Goal: Transaction & Acquisition: Purchase product/service

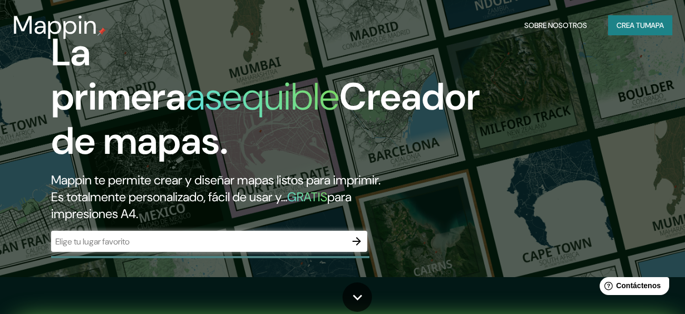
scroll to position [37, 0]
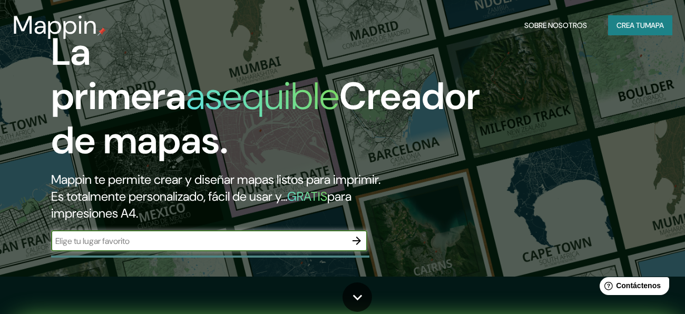
click at [156, 247] on input "text" at bounding box center [198, 241] width 295 height 12
type input "[GEOGRAPHIC_DATA]"
click at [353, 247] on icon "button" at bounding box center [357, 241] width 13 height 13
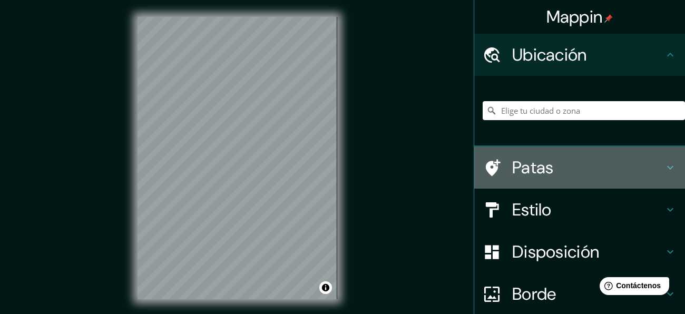
click at [540, 166] on font "Patas" at bounding box center [533, 168] width 42 height 22
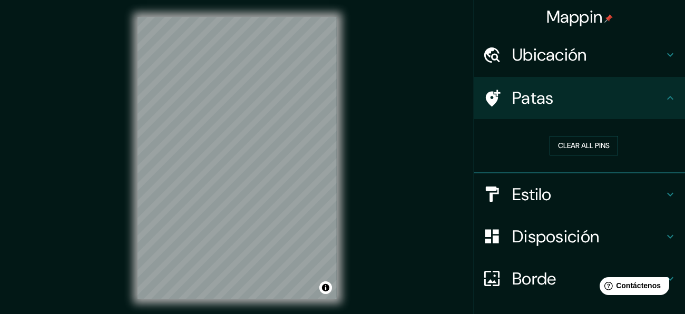
click at [527, 192] on font "Estilo" at bounding box center [532, 194] width 40 height 22
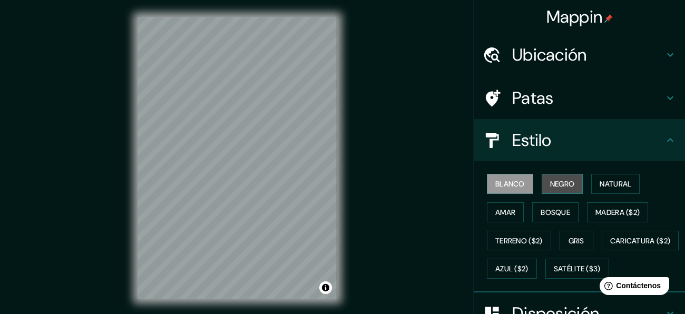
click at [564, 182] on font "Negro" at bounding box center [562, 183] width 25 height 9
click at [521, 181] on font "Blanco" at bounding box center [511, 183] width 30 height 9
click at [610, 185] on font "Natural" at bounding box center [616, 183] width 32 height 9
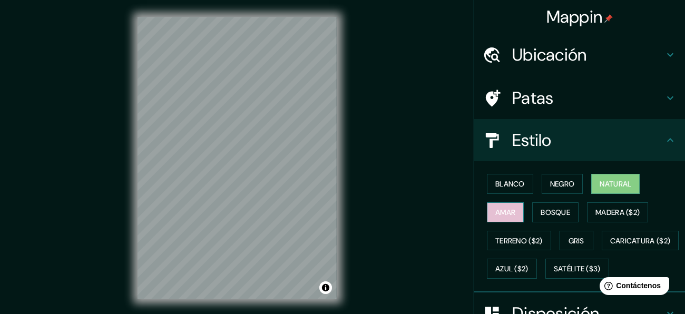
click at [511, 211] on font "Amar" at bounding box center [506, 212] width 20 height 9
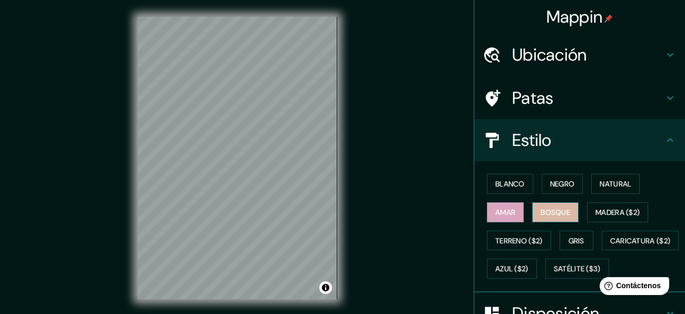
click at [560, 208] on font "Bosque" at bounding box center [556, 212] width 30 height 9
click at [504, 213] on font "Amar" at bounding box center [506, 212] width 20 height 9
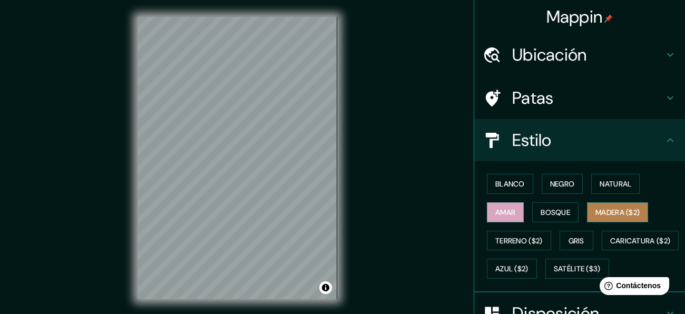
click at [611, 208] on font "Madera ($2)" at bounding box center [618, 212] width 44 height 9
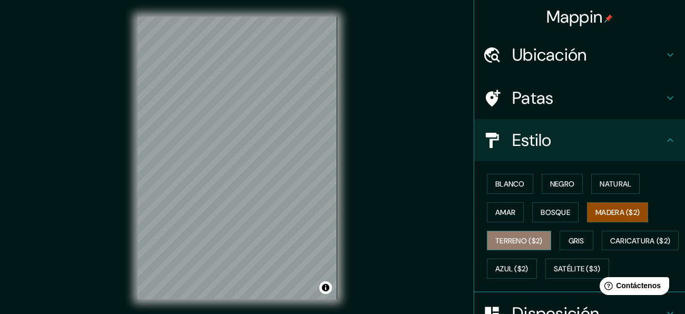
click at [515, 241] on font "Terreno ($2)" at bounding box center [519, 240] width 47 height 9
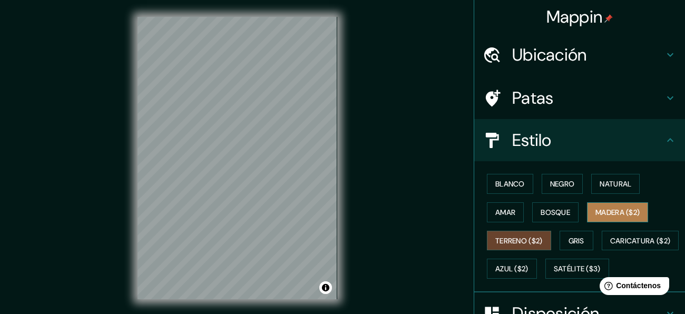
click at [614, 210] on font "Madera ($2)" at bounding box center [618, 212] width 44 height 9
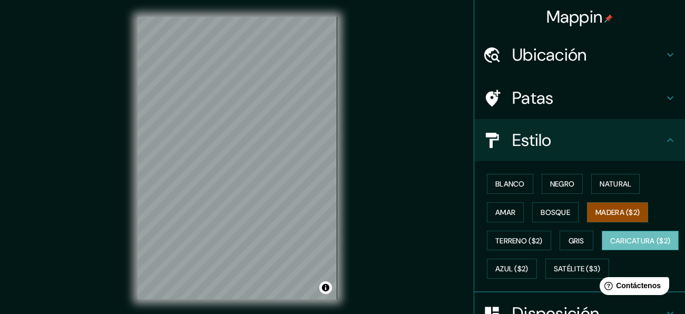
click at [610, 246] on font "Caricatura ($2)" at bounding box center [640, 240] width 61 height 9
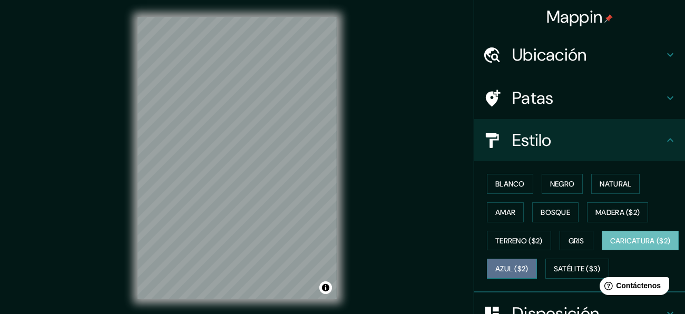
click at [537, 262] on button "Azul ($2)" at bounding box center [512, 269] width 50 height 20
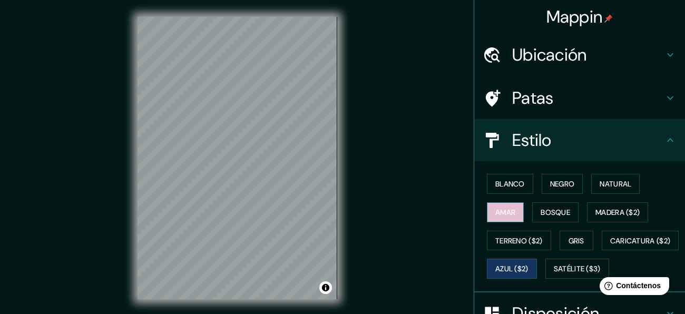
click at [520, 208] on button "Amar" at bounding box center [505, 212] width 37 height 20
click at [541, 49] on font "Ubicación" at bounding box center [549, 55] width 75 height 22
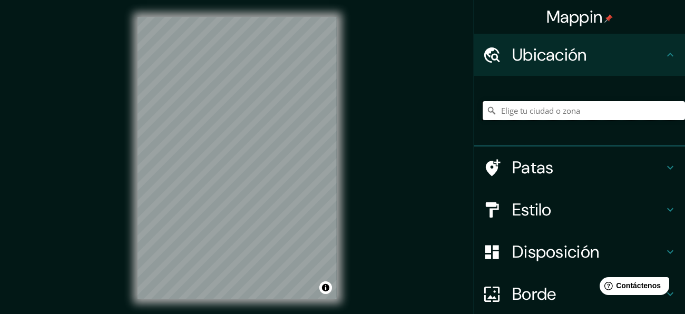
click at [546, 108] on input "Elige tu ciudad o zona" at bounding box center [584, 110] width 202 height 19
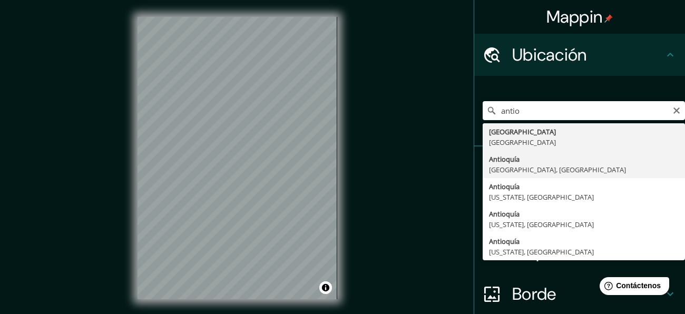
type input "[GEOGRAPHIC_DATA], [GEOGRAPHIC_DATA]"
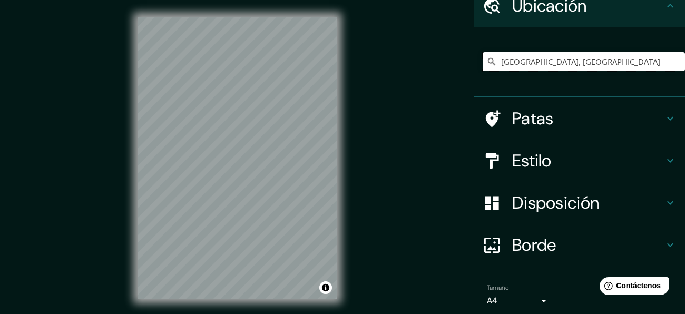
scroll to position [50, 0]
click at [527, 246] on font "Borde" at bounding box center [534, 245] width 44 height 22
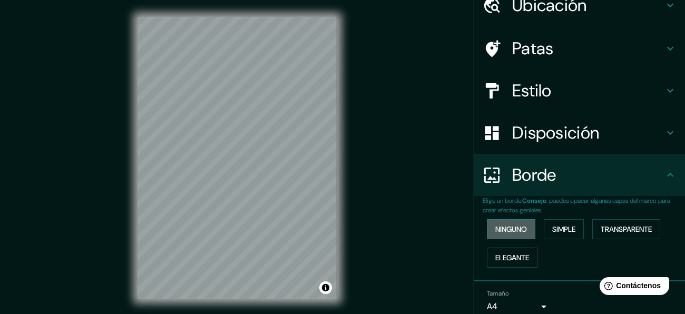
click at [516, 225] on font "Ninguno" at bounding box center [512, 229] width 32 height 9
click at [574, 227] on font "Simple" at bounding box center [563, 229] width 23 height 9
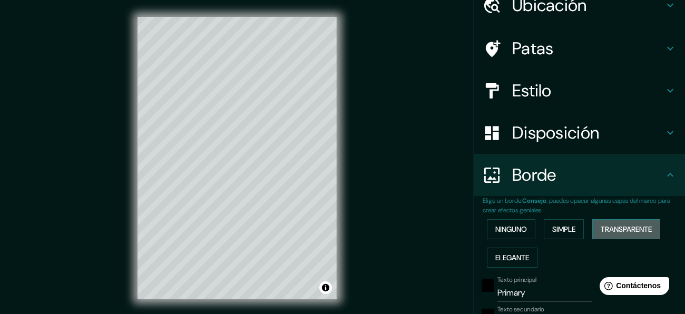
click at [621, 222] on font "Transparente" at bounding box center [626, 229] width 51 height 14
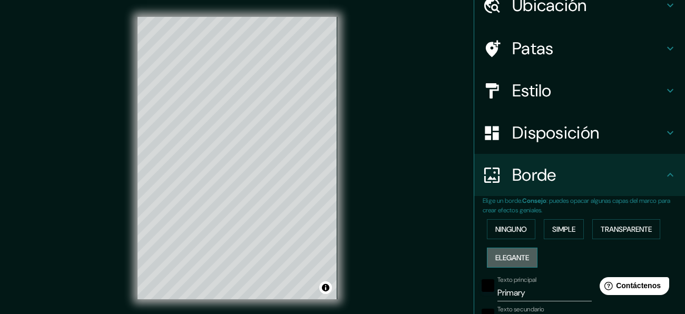
click at [492, 257] on button "Elegante" at bounding box center [512, 258] width 51 height 20
click at [501, 229] on font "Ninguno" at bounding box center [512, 229] width 32 height 9
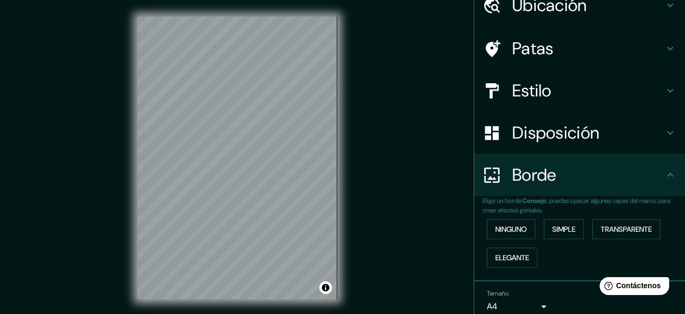
click at [533, 135] on font "Disposición" at bounding box center [555, 133] width 87 height 22
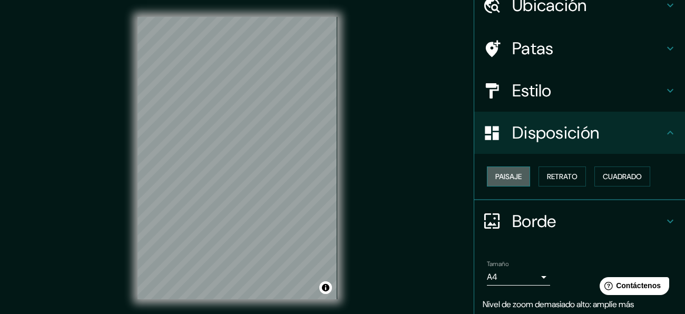
click at [513, 172] on font "Paisaje" at bounding box center [509, 176] width 26 height 9
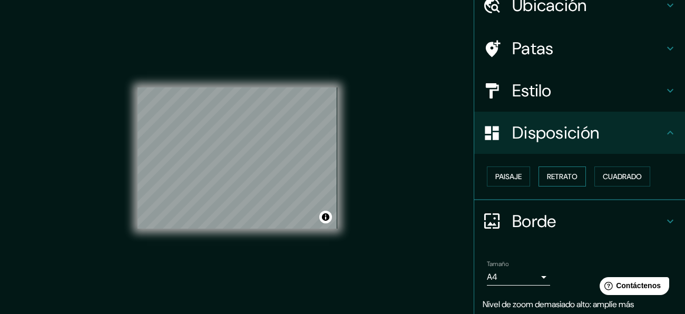
click at [549, 177] on font "Retrato" at bounding box center [562, 176] width 31 height 9
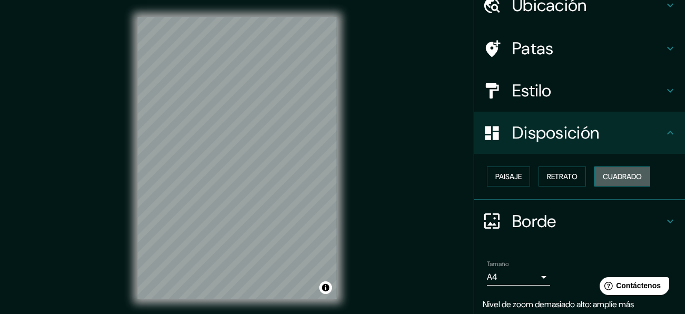
click at [616, 174] on font "Cuadrado" at bounding box center [622, 176] width 39 height 9
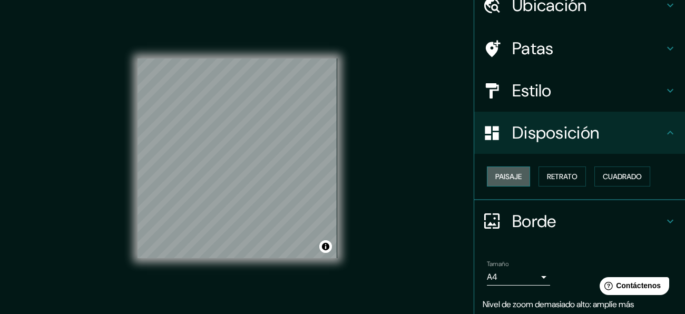
click at [503, 176] on font "Paisaje" at bounding box center [509, 176] width 26 height 9
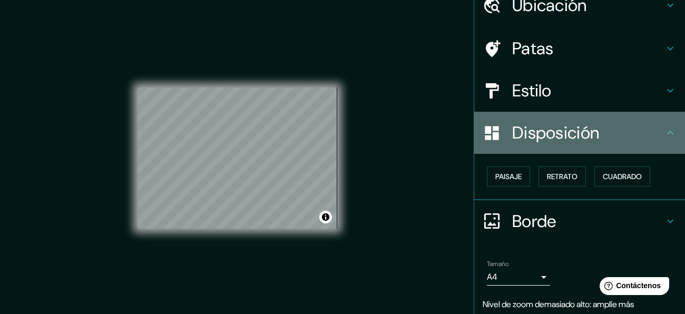
click at [543, 129] on font "Disposición" at bounding box center [555, 133] width 87 height 22
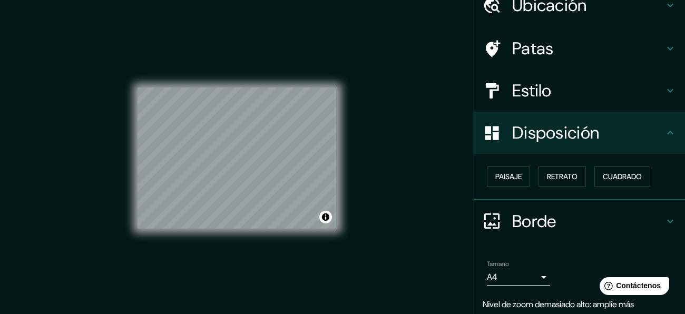
click at [543, 129] on font "Disposición" at bounding box center [555, 133] width 87 height 22
click at [508, 178] on font "Paisaje" at bounding box center [509, 176] width 26 height 9
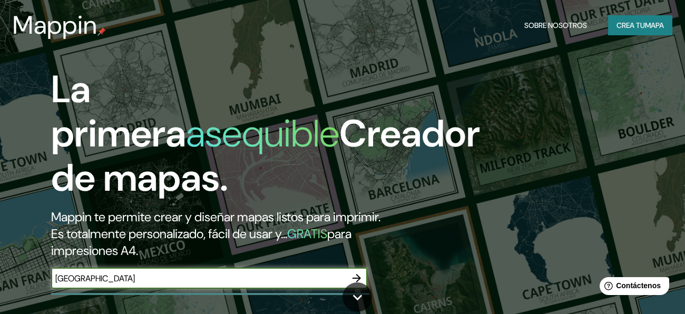
type input "[GEOGRAPHIC_DATA]"
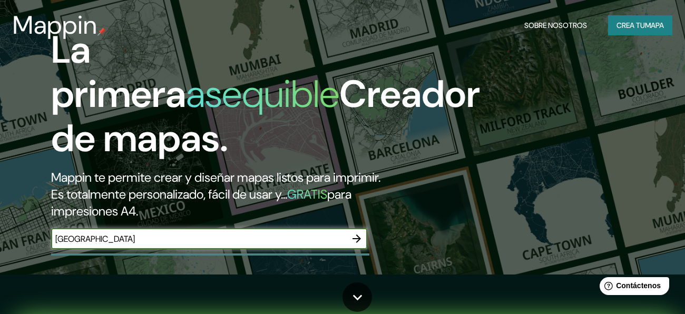
scroll to position [70, 0]
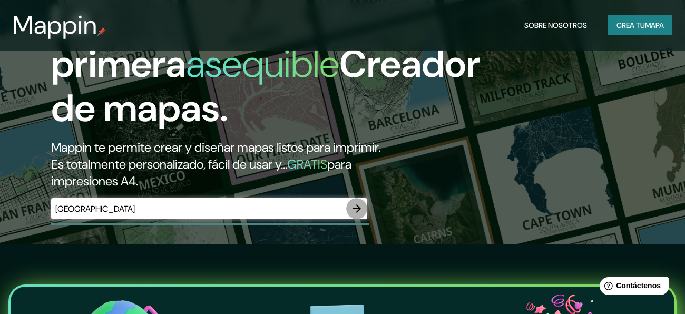
click at [357, 215] on icon "button" at bounding box center [357, 208] width 13 height 13
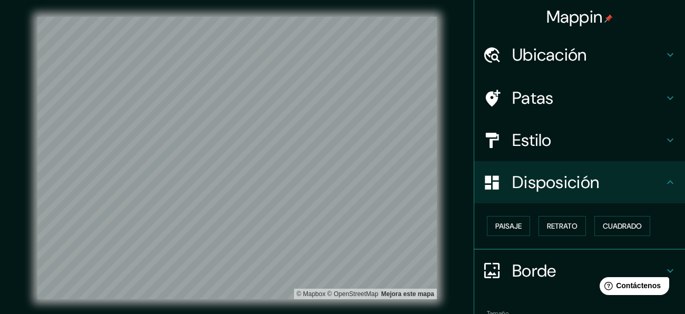
click at [552, 59] on font "Ubicación" at bounding box center [549, 55] width 75 height 22
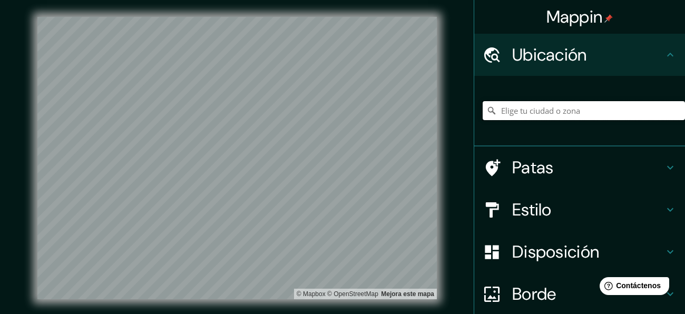
click at [546, 112] on input "Elige tu ciudad o zona" at bounding box center [584, 110] width 202 height 19
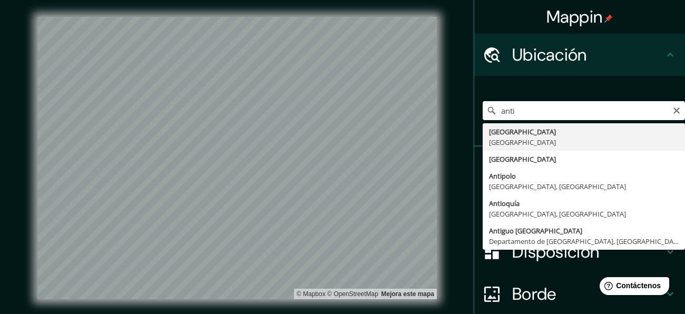
type input "[GEOGRAPHIC_DATA], [GEOGRAPHIC_DATA]"
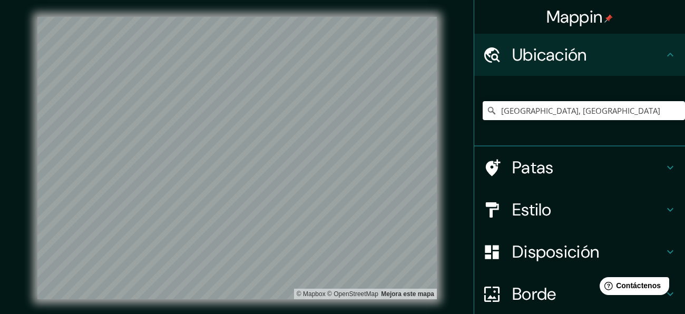
click at [542, 172] on font "Patas" at bounding box center [533, 168] width 42 height 22
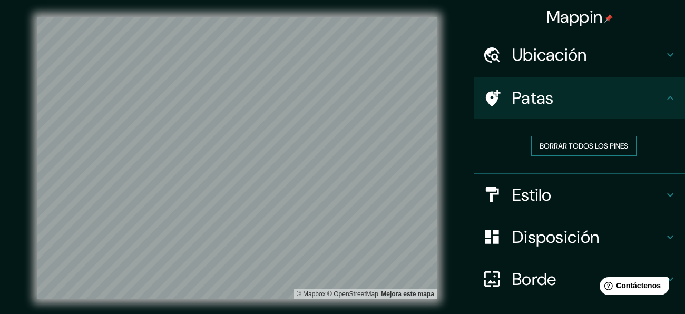
click at [572, 150] on font "Borrar todos los pines" at bounding box center [584, 145] width 89 height 9
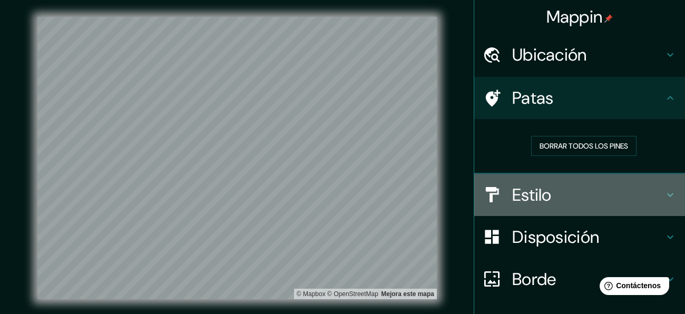
click at [546, 200] on font "Estilo" at bounding box center [532, 195] width 40 height 22
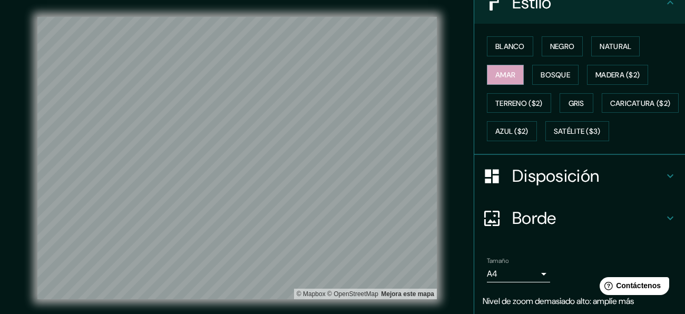
scroll to position [148, 0]
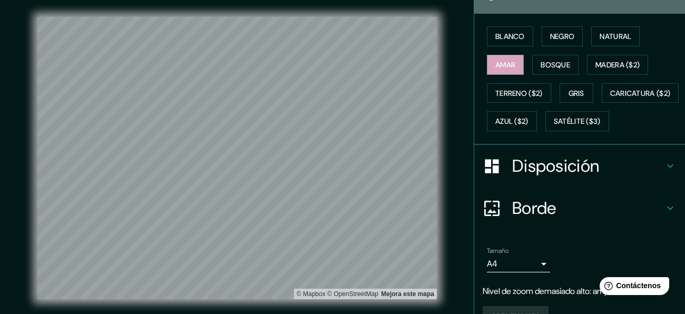
click at [601, 177] on h4 "Disposición" at bounding box center [588, 166] width 152 height 21
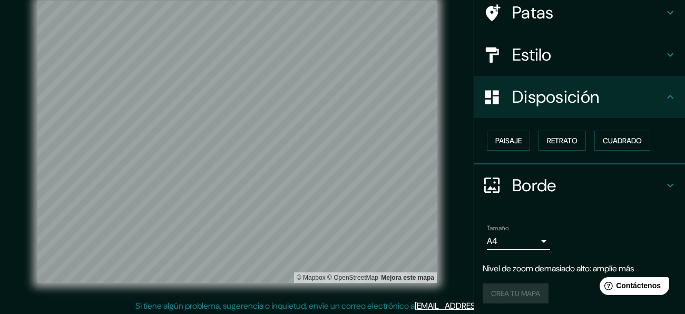
scroll to position [19, 0]
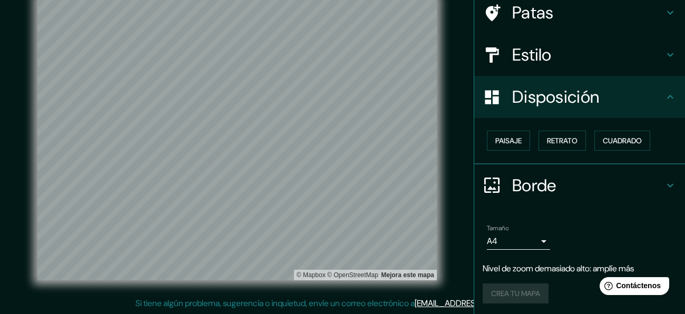
click at [540, 293] on div "Crea tu mapa" at bounding box center [580, 294] width 194 height 20
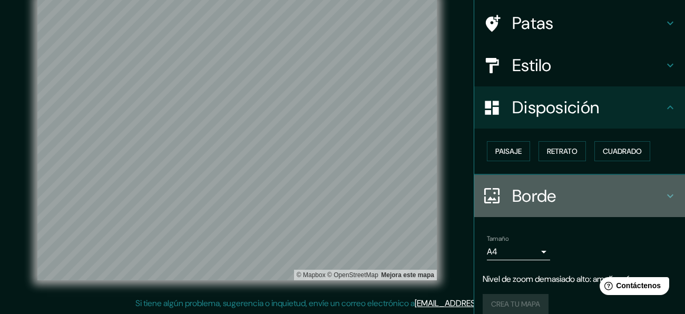
click at [598, 192] on h4 "Borde" at bounding box center [588, 196] width 152 height 21
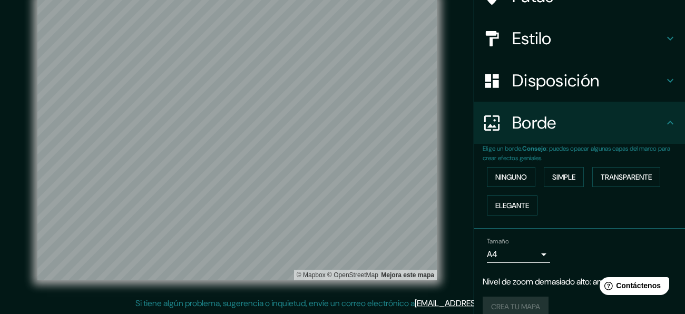
scroll to position [103, 0]
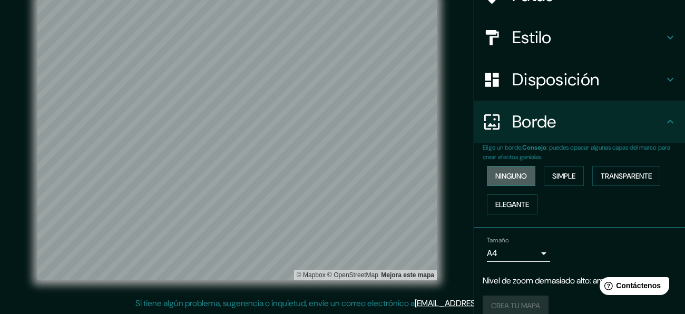
click at [512, 176] on font "Ninguno" at bounding box center [512, 175] width 32 height 9
click at [517, 200] on font "Elegante" at bounding box center [513, 204] width 34 height 9
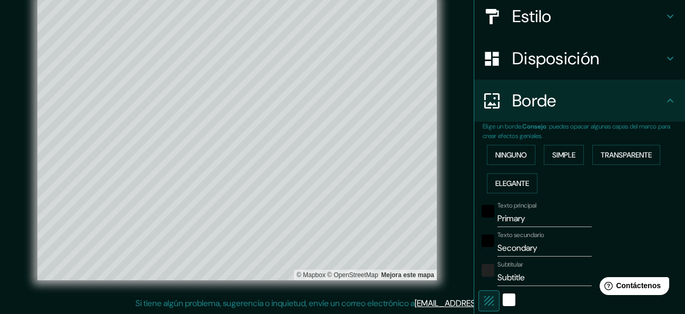
scroll to position [129, 0]
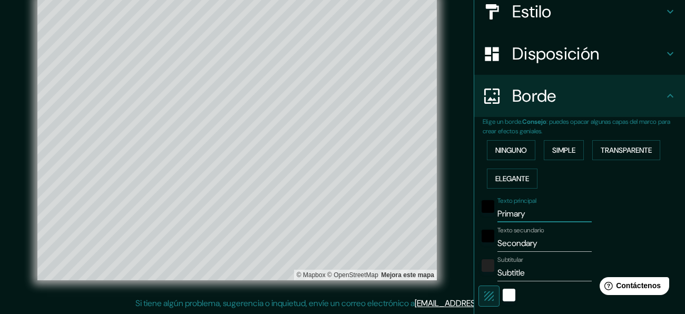
click at [534, 211] on input "Primary" at bounding box center [545, 214] width 94 height 17
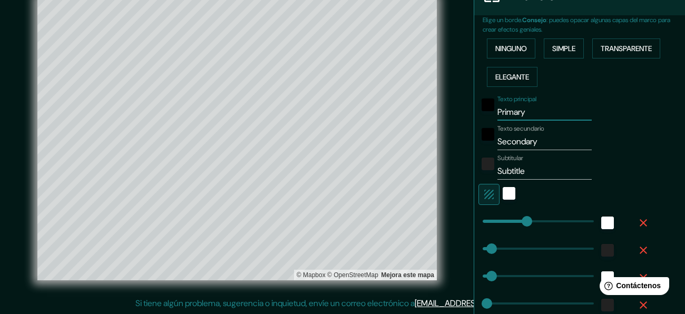
scroll to position [240, 0]
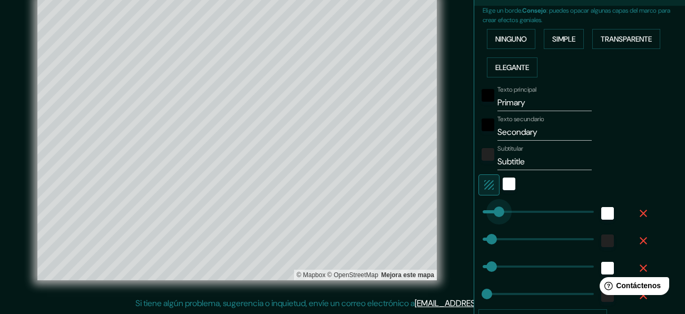
type input "108"
drag, startPoint x: 530, startPoint y: 213, endPoint x: 499, endPoint y: 215, distance: 31.7
type input "61"
type input "30"
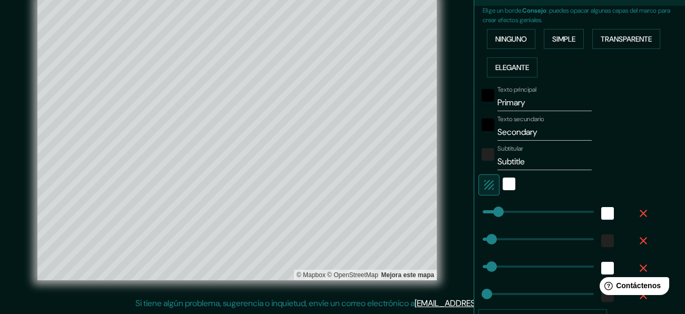
type input "0"
drag, startPoint x: 481, startPoint y: 242, endPoint x: 464, endPoint y: 246, distance: 17.9
type input "61"
type input "30"
type input "0"
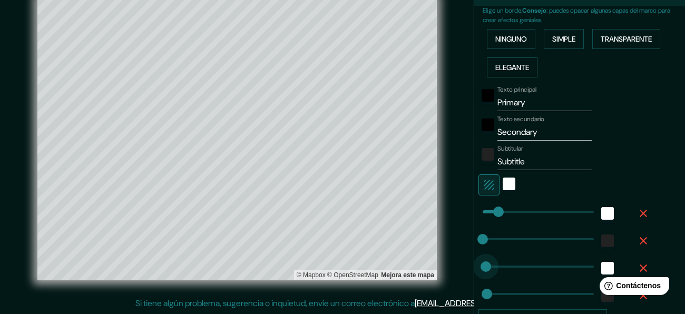
drag, startPoint x: 486, startPoint y: 266, endPoint x: 476, endPoint y: 275, distance: 13.8
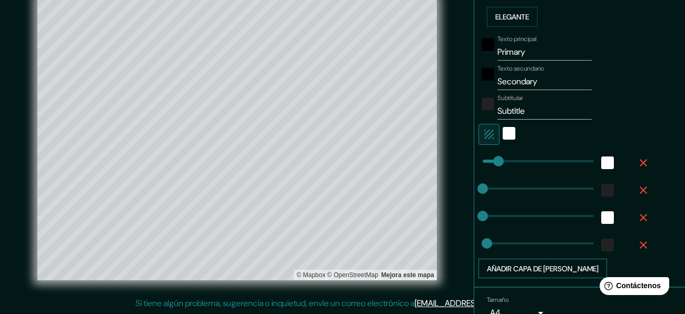
scroll to position [291, 0]
type input "0"
drag, startPoint x: 489, startPoint y: 241, endPoint x: 461, endPoint y: 246, distance: 28.3
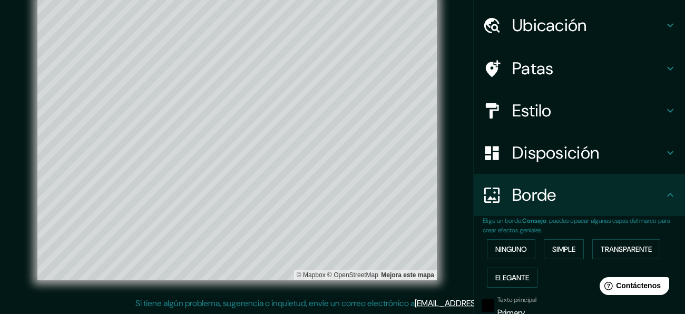
scroll to position [0, 0]
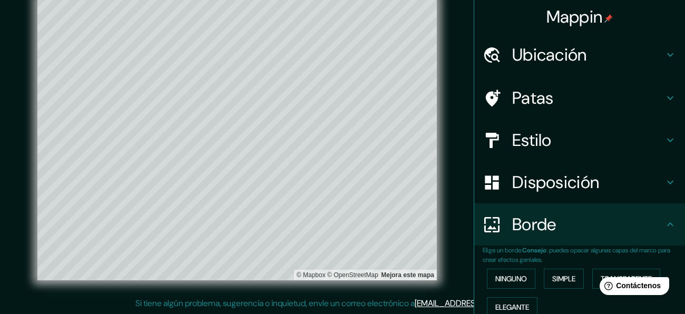
click at [530, 92] on font "Patas" at bounding box center [533, 98] width 42 height 22
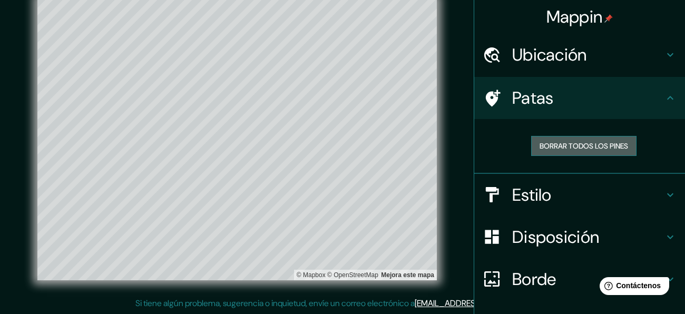
click at [577, 142] on font "Borrar todos los pines" at bounding box center [584, 145] width 89 height 9
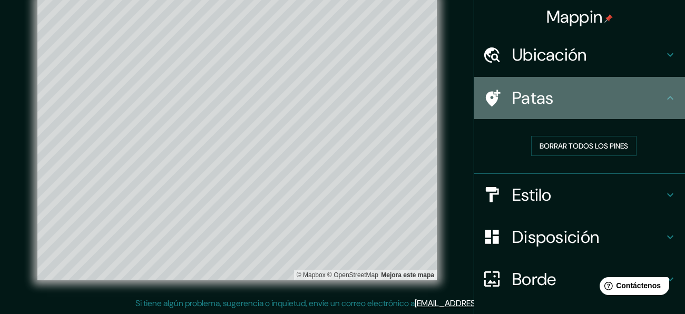
click at [666, 99] on icon at bounding box center [670, 98] width 13 height 13
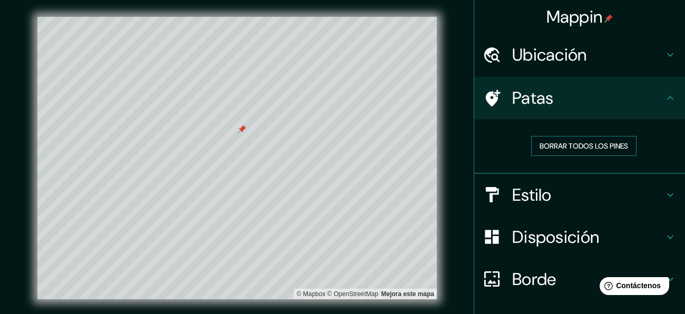
click at [558, 138] on button "Borrar todos los pines" at bounding box center [583, 146] width 105 height 20
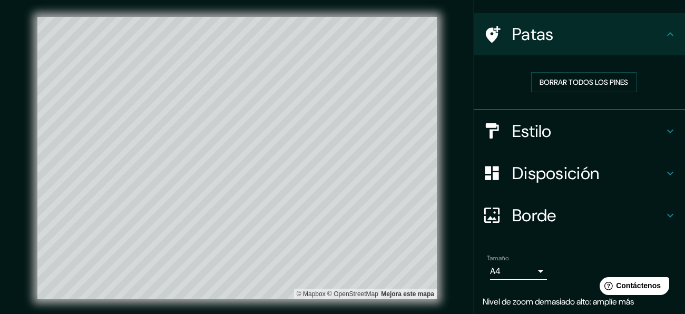
scroll to position [97, 0]
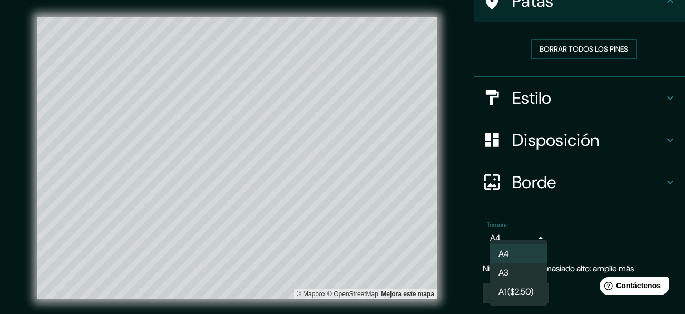
click at [535, 233] on body "Mappin Ubicación [GEOGRAPHIC_DATA], [GEOGRAPHIC_DATA] Patas Borrar todos los pi…" at bounding box center [342, 157] width 685 height 314
click at [531, 268] on li "A3" at bounding box center [518, 274] width 57 height 20
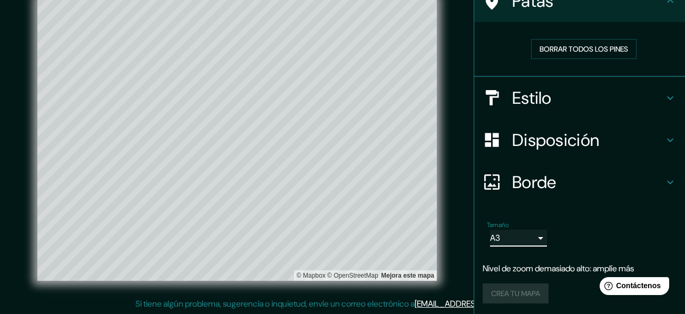
scroll to position [19, 0]
click at [540, 235] on body "Mappin Ubicación [GEOGRAPHIC_DATA], [GEOGRAPHIC_DATA] Patas Borrar todos los pi…" at bounding box center [342, 138] width 685 height 314
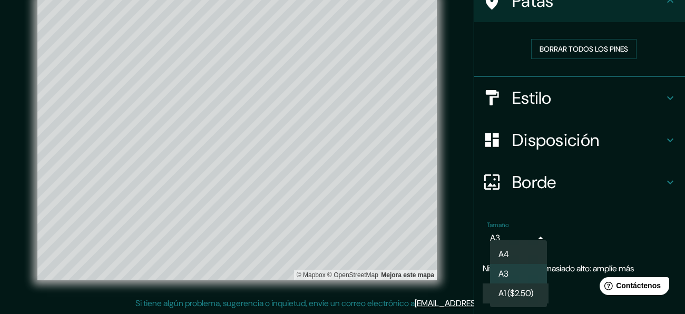
click at [520, 288] on font "A1 ($2.50)" at bounding box center [516, 293] width 35 height 11
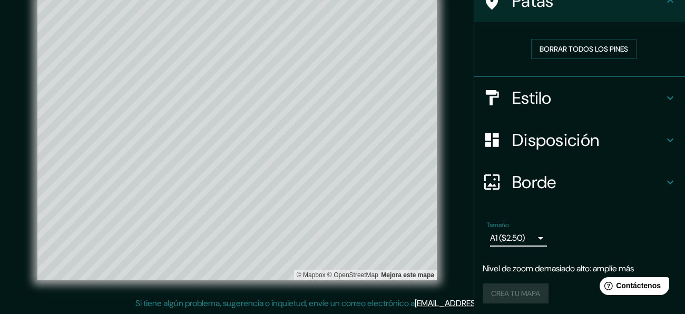
click at [531, 240] on body "Mappin Ubicación [GEOGRAPHIC_DATA], [GEOGRAPHIC_DATA] Patas Borrar todos los pi…" at bounding box center [342, 138] width 685 height 314
click at [531, 255] on li "A4" at bounding box center [518, 255] width 57 height 20
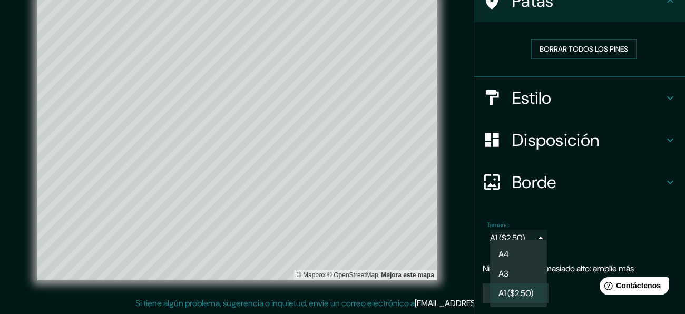
type input "single"
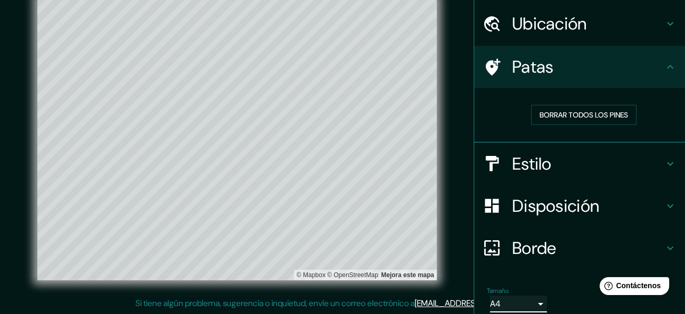
scroll to position [0, 0]
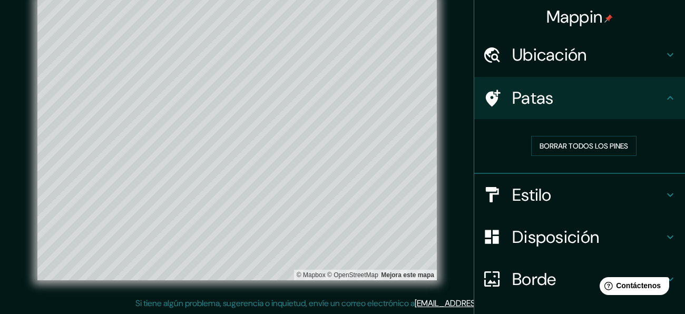
click at [541, 283] on font "Borde" at bounding box center [534, 279] width 44 height 22
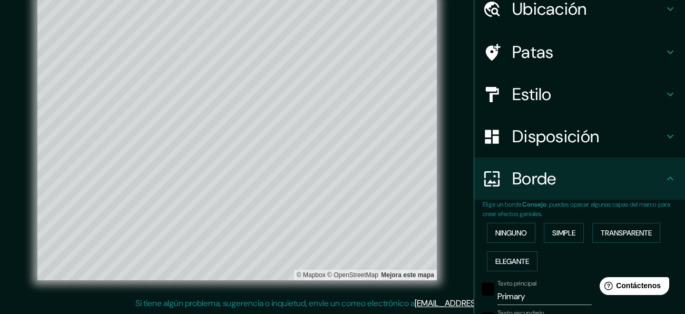
scroll to position [54, 0]
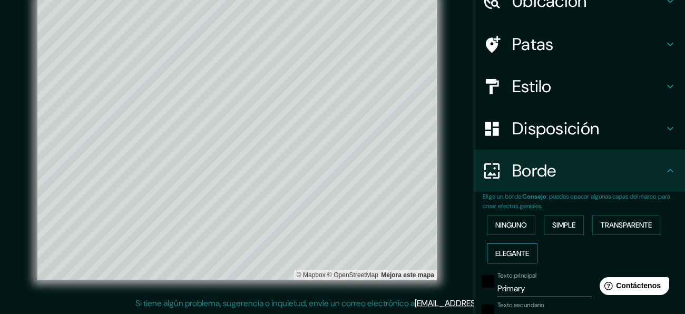
click at [512, 250] on font "Elegante" at bounding box center [513, 253] width 34 height 9
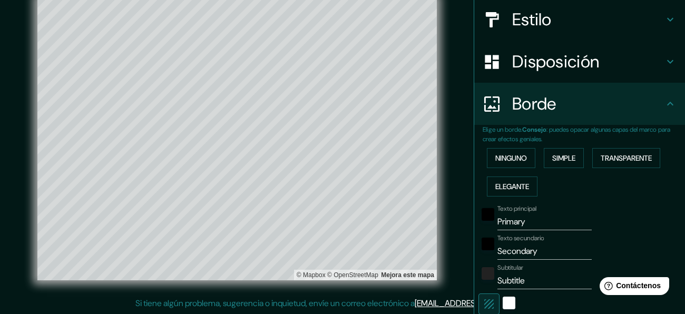
scroll to position [121, 0]
click at [543, 247] on input "Secondary" at bounding box center [545, 250] width 94 height 17
click at [522, 148] on button "Ninguno" at bounding box center [511, 158] width 48 height 20
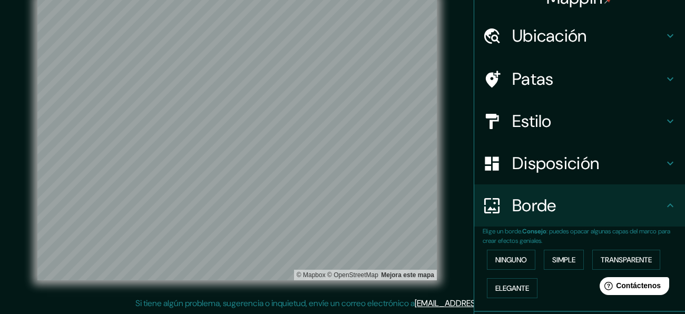
scroll to position [1, 0]
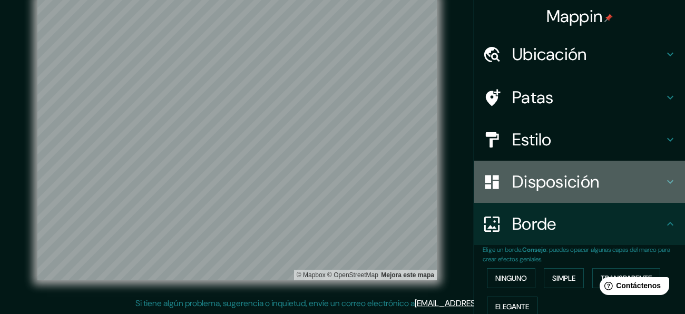
click at [552, 181] on font "Disposición" at bounding box center [555, 182] width 87 height 22
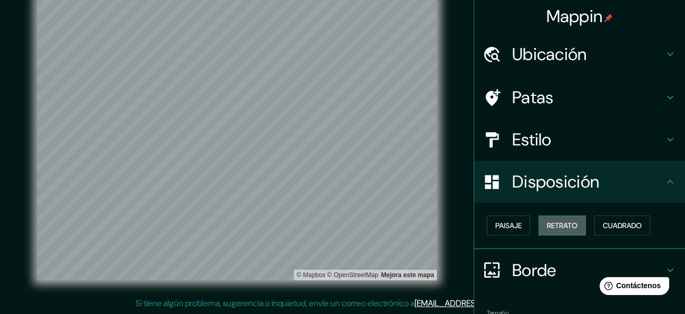
click at [545, 228] on button "Retrato" at bounding box center [562, 226] width 47 height 20
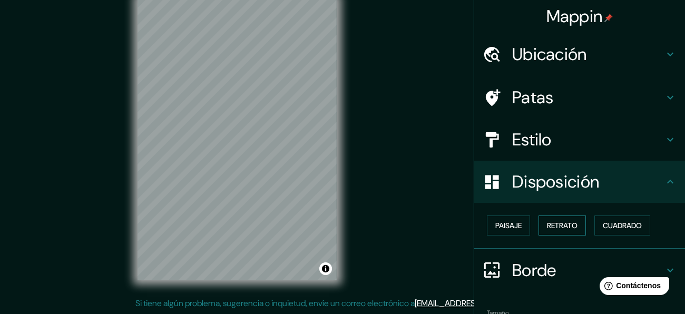
click at [540, 227] on button "Retrato" at bounding box center [562, 226] width 47 height 20
drag, startPoint x: 516, startPoint y: 222, endPoint x: 529, endPoint y: 218, distance: 13.8
click at [517, 222] on font "Paisaje" at bounding box center [509, 225] width 26 height 9
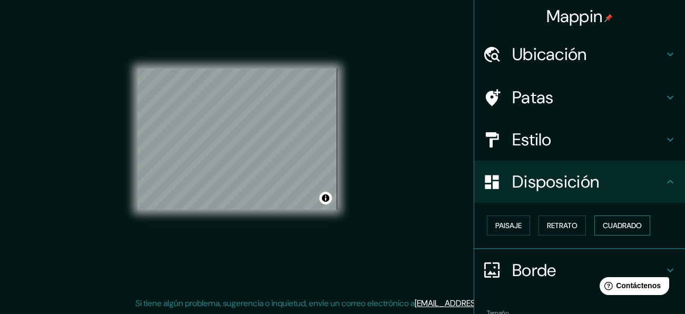
click at [607, 221] on font "Cuadrado" at bounding box center [622, 225] width 39 height 9
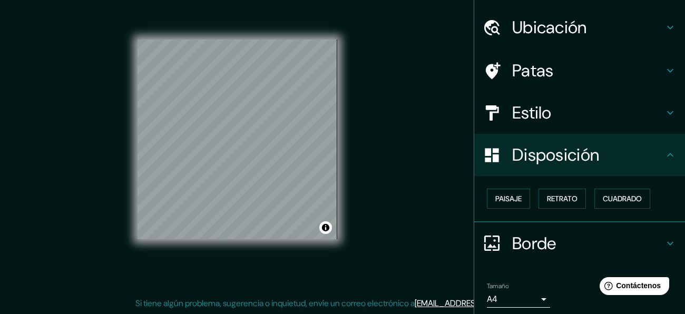
scroll to position [0, 0]
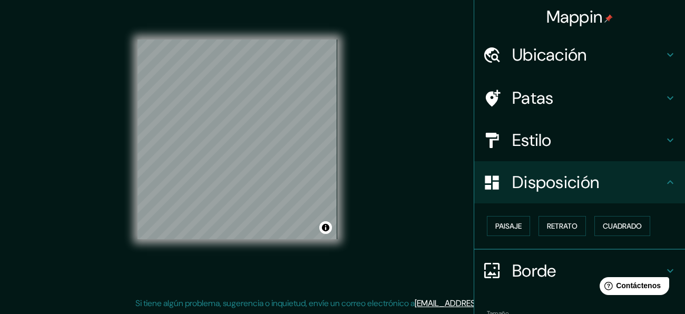
click at [538, 116] on div "Patas" at bounding box center [579, 98] width 211 height 42
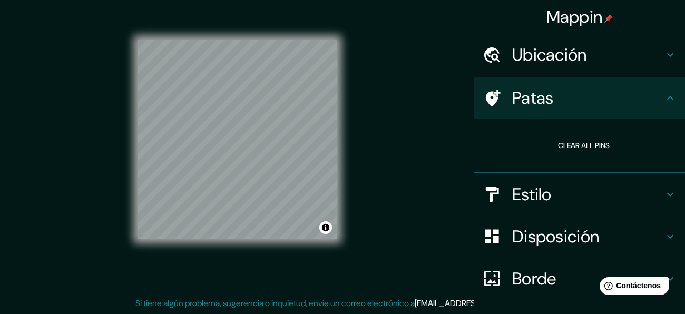
click at [538, 210] on div "Estilo" at bounding box center [579, 194] width 211 height 42
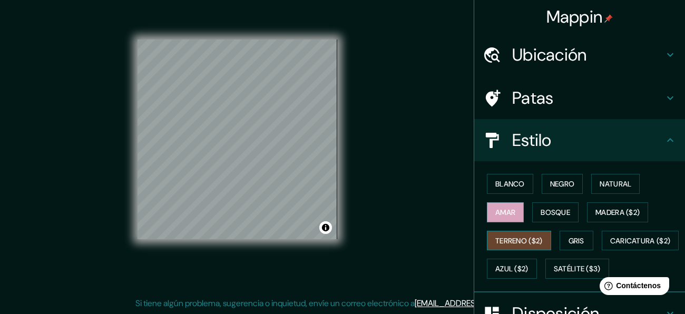
click at [532, 236] on font "Terreno ($2)" at bounding box center [519, 240] width 47 height 9
click at [529, 246] on button "Terreno ($2)" at bounding box center [519, 241] width 64 height 20
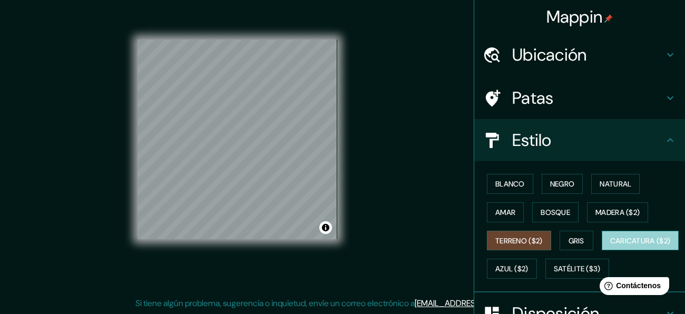
click at [610, 246] on font "Caricatura ($2)" at bounding box center [640, 240] width 61 height 9
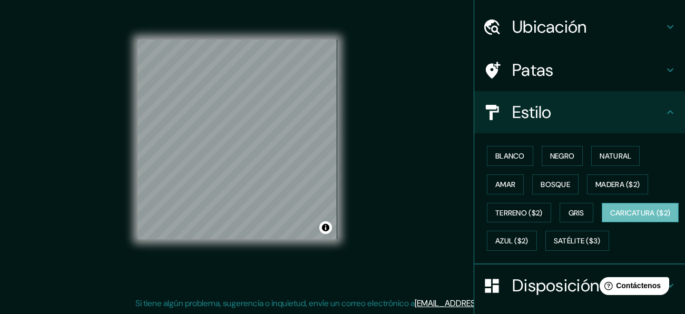
scroll to position [35, 0]
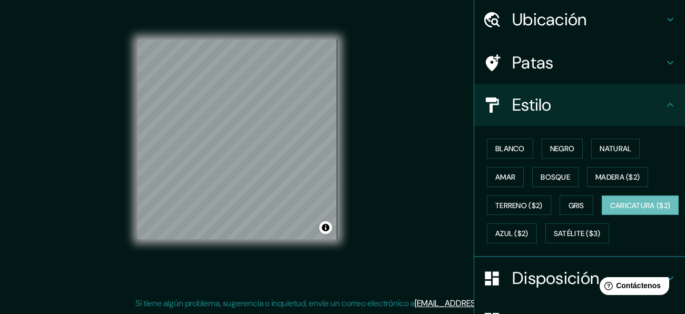
click at [448, 258] on div "Mappin Ubicación [GEOGRAPHIC_DATA], [GEOGRAPHIC_DATA] Patas Estilo Blanco Negro…" at bounding box center [342, 147] width 685 height 333
